Goal: Contribute content: Add original content to the website for others to see

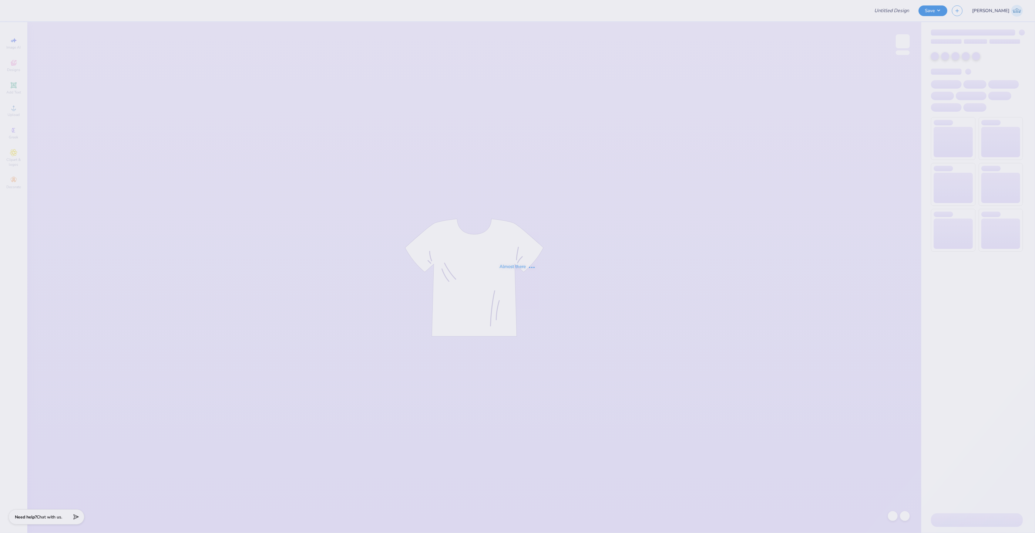
type input "College Of [GEOGRAPHIC_DATA]"
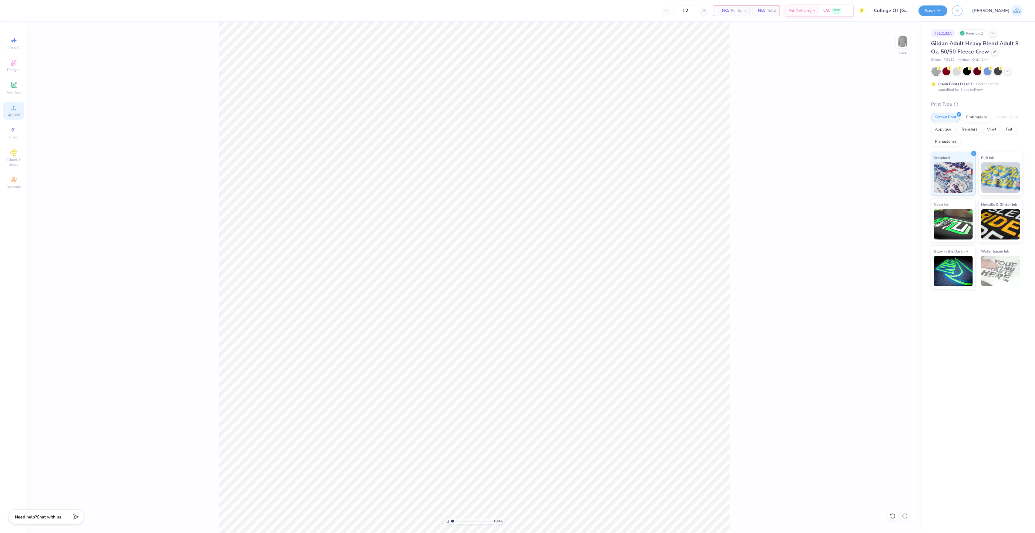
click at [18, 109] on div "Upload" at bounding box center [13, 111] width 21 height 18
click at [895, 272] on input "4.64" at bounding box center [899, 271] width 22 height 8
click at [903, 247] on input "15.00" at bounding box center [899, 249] width 22 height 8
type input "7.40"
type input "7.14"
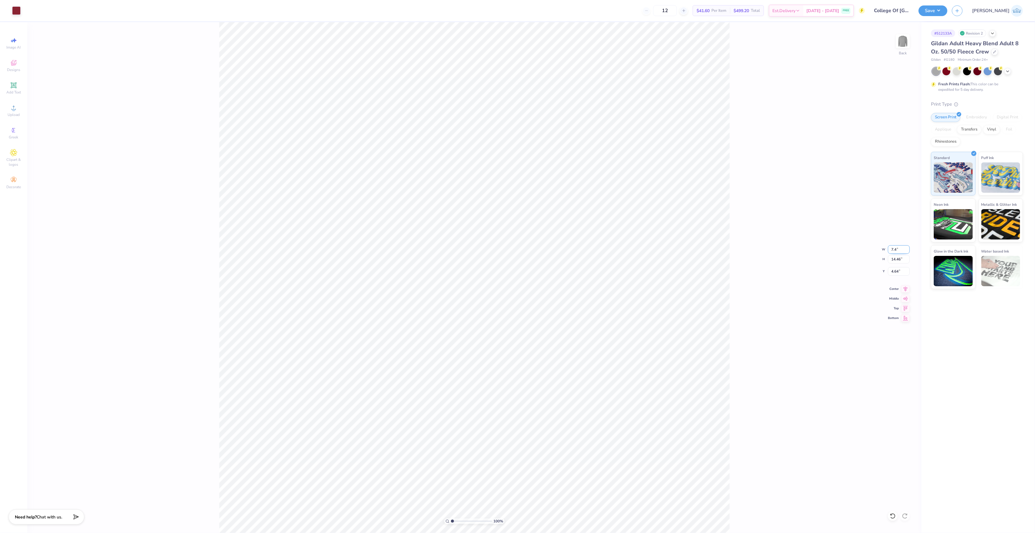
type input "8.31"
click at [898, 266] on div "100 % Back W 7.40 7.40 " H 7.14 7.14 " Y 8.31 8.31 " Center [GEOGRAPHIC_DATA]" at bounding box center [474, 277] width 894 height 510
click at [894, 272] on input "8.31" at bounding box center [899, 271] width 22 height 8
type input "3.00"
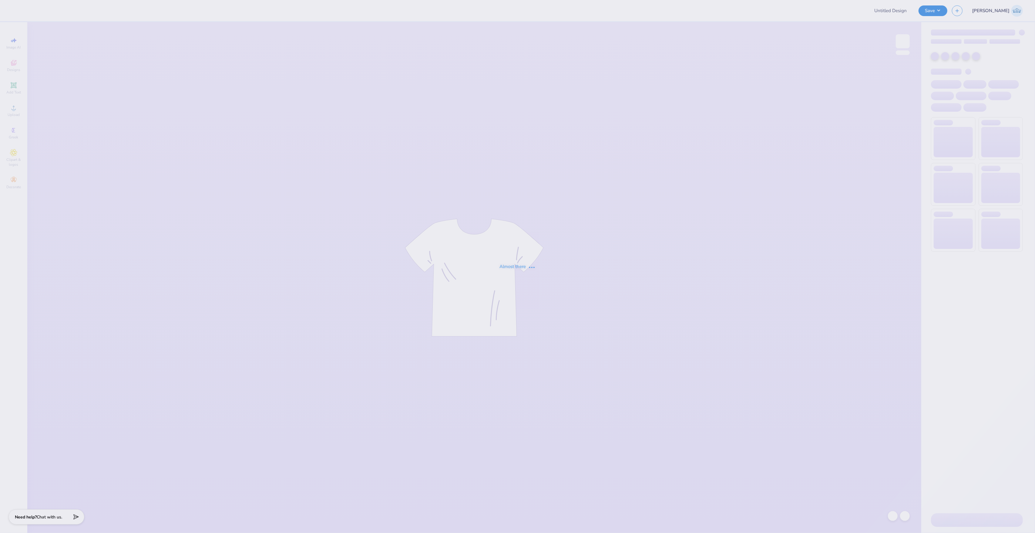
type input "College Of [GEOGRAPHIC_DATA]"
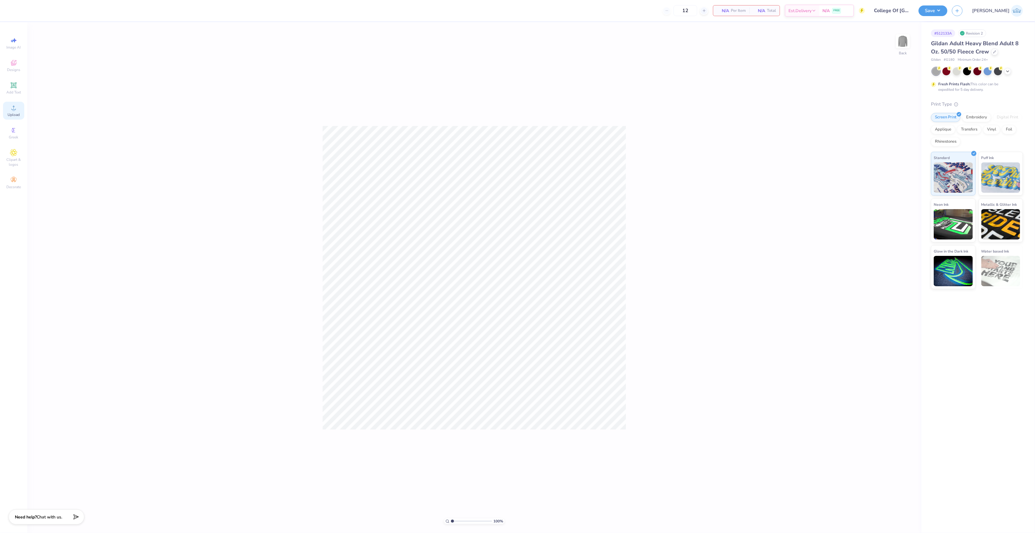
click at [18, 116] on span "Upload" at bounding box center [14, 114] width 12 height 5
click at [21, 111] on div "Upload" at bounding box center [13, 111] width 21 height 18
click at [892, 254] on div "100 % Back W 15.00 15.00 " H 14.46 14.46 " Y 4.64 4.64 " Center Middle Top Bott…" at bounding box center [474, 277] width 894 height 510
click at [897, 249] on input "15.00" at bounding box center [899, 249] width 22 height 8
type input "7.50"
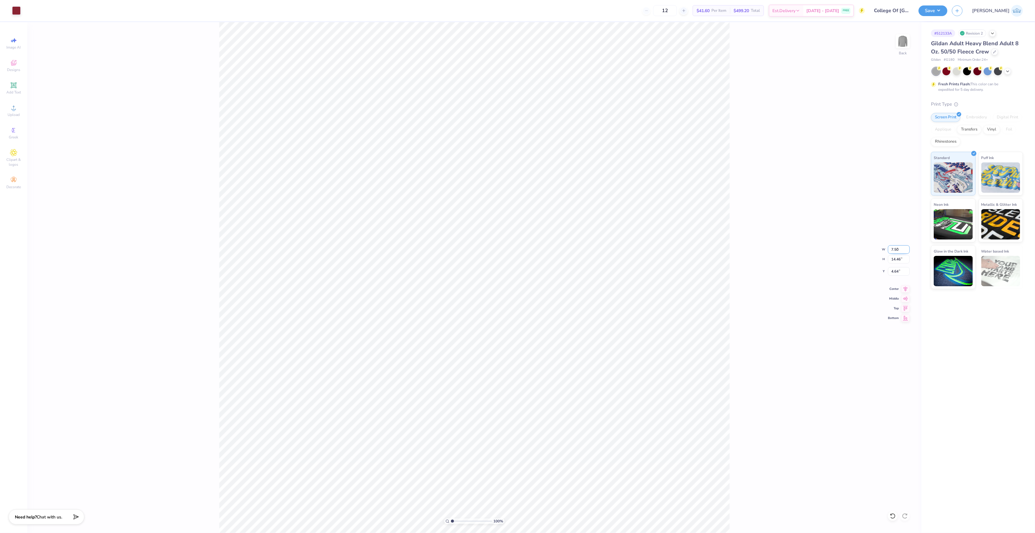
type input "7.23"
click at [898, 270] on input "8.26" at bounding box center [899, 271] width 22 height 8
type input "3.00"
click at [900, 286] on div "Center" at bounding box center [899, 287] width 22 height 7
click at [947, 13] on button "Save" at bounding box center [933, 10] width 29 height 11
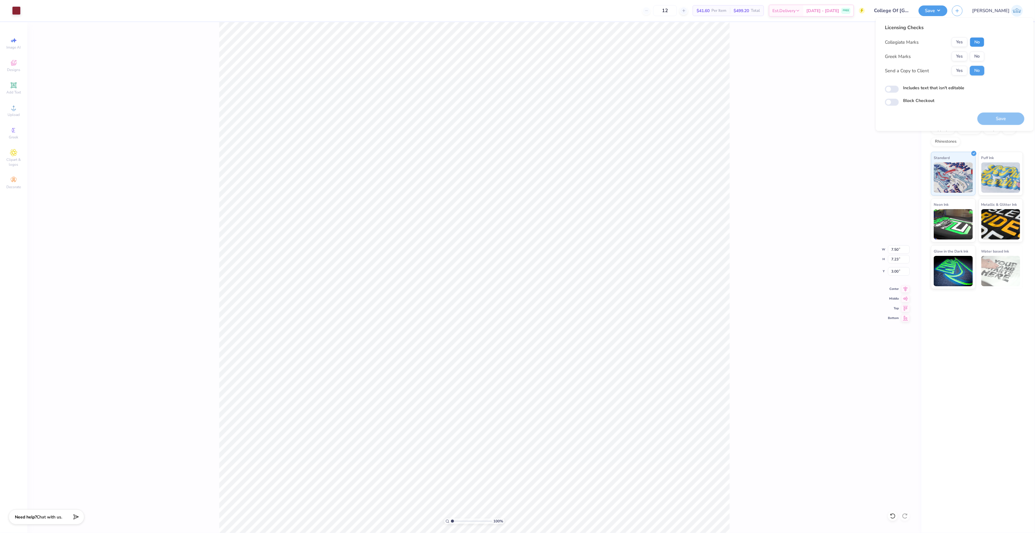
click at [978, 45] on button "No" at bounding box center [977, 42] width 15 height 10
click at [979, 53] on button "No" at bounding box center [977, 57] width 15 height 10
click at [966, 72] on button "Yes" at bounding box center [960, 71] width 16 height 10
click at [892, 91] on input "Includes text that isn't editable" at bounding box center [892, 89] width 14 height 7
checkbox input "true"
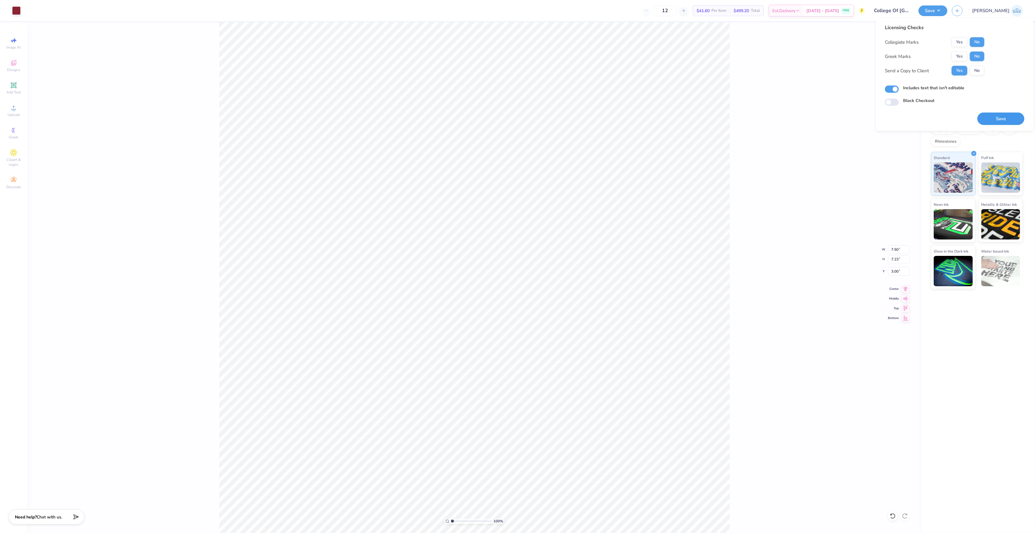
click at [992, 118] on button "Save" at bounding box center [1000, 119] width 47 height 12
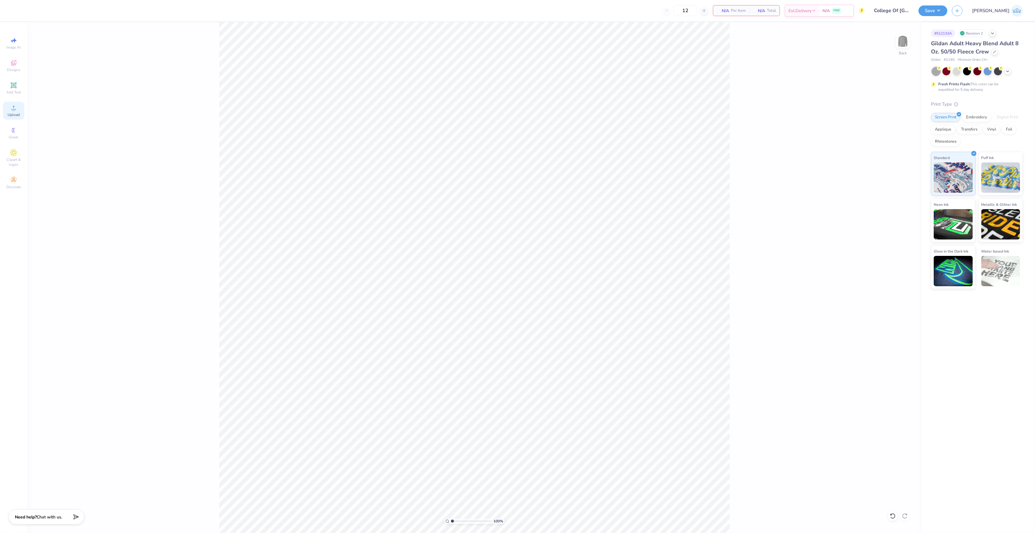
click at [16, 109] on icon at bounding box center [13, 107] width 7 height 7
click at [894, 250] on input "15.00" at bounding box center [899, 249] width 22 height 8
type input "7.50"
type input "7.60"
click at [893, 269] on input "8.07" at bounding box center [899, 271] width 22 height 8
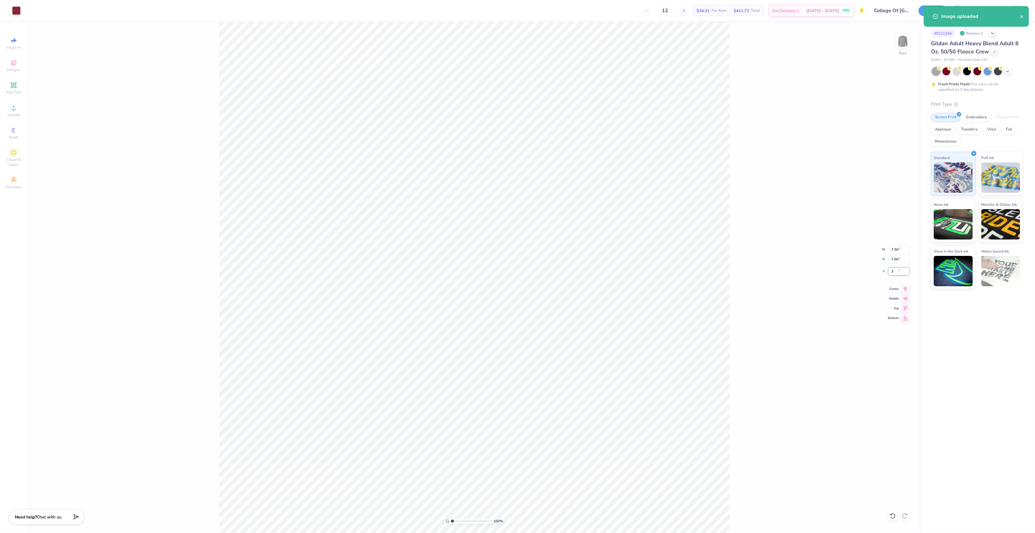
type input "3.00"
click at [947, 15] on div "Save" at bounding box center [933, 10] width 29 height 11
click at [966, 4] on div "Save JA" at bounding box center [977, 10] width 116 height 21
click at [947, 14] on button "Save" at bounding box center [933, 10] width 29 height 11
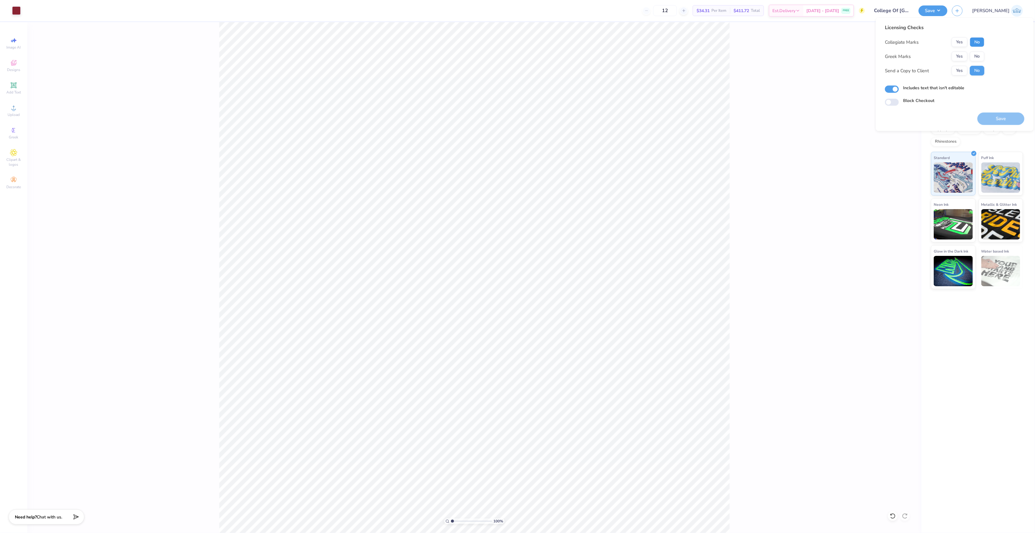
click at [981, 40] on button "No" at bounding box center [977, 42] width 15 height 10
click at [976, 58] on button "No" at bounding box center [977, 57] width 15 height 10
click at [954, 67] on button "Yes" at bounding box center [960, 71] width 16 height 10
click at [1001, 116] on button "Save" at bounding box center [1000, 119] width 47 height 12
